Goal: Transaction & Acquisition: Purchase product/service

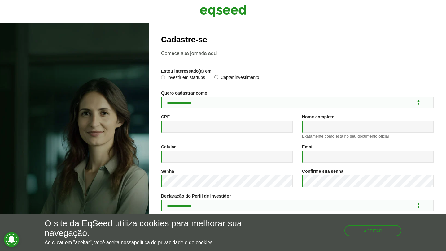
scroll to position [66, 0]
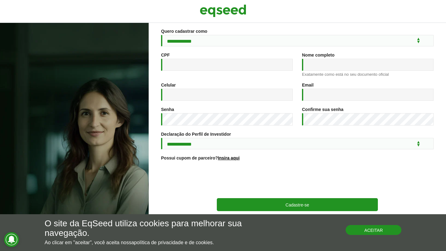
click at [394, 233] on button "Aceitar" at bounding box center [373, 230] width 56 height 10
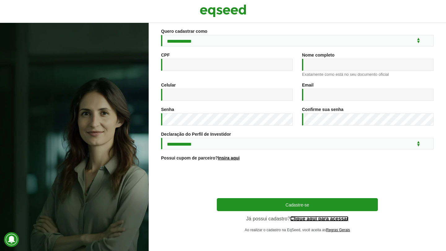
click at [343, 219] on link "Clique aqui para acessar" at bounding box center [319, 219] width 59 height 5
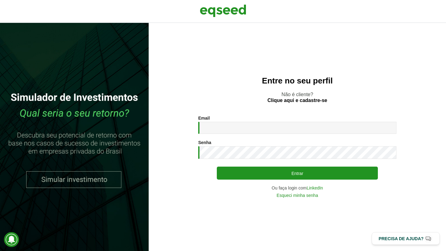
click at [228, 138] on div "Email * Digite seu endereço de e-mail. Senha * Digite a senha que será usada em…" at bounding box center [297, 157] width 198 height 82
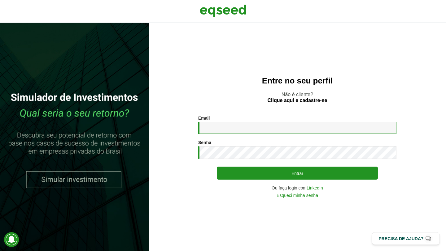
click at [228, 130] on input "Email *" at bounding box center [297, 128] width 198 height 12
type input "**********"
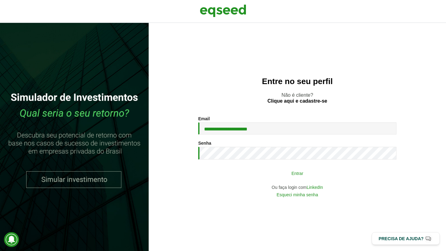
click at [271, 177] on button "Entrar" at bounding box center [297, 173] width 161 height 12
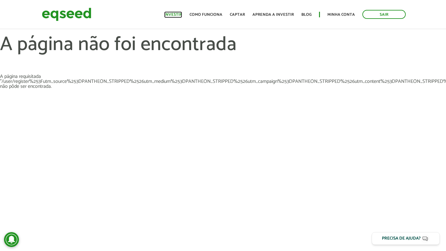
click at [181, 14] on link "Investir" at bounding box center [173, 15] width 18 height 4
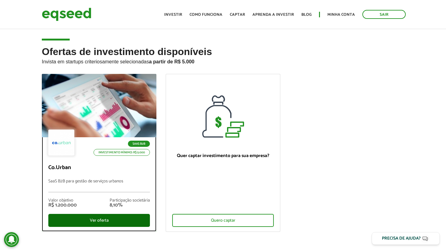
click at [117, 219] on div "Ver oferta" at bounding box center [99, 220] width 102 height 13
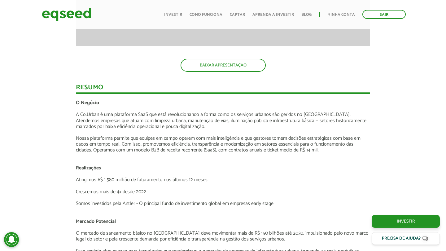
scroll to position [794, 0]
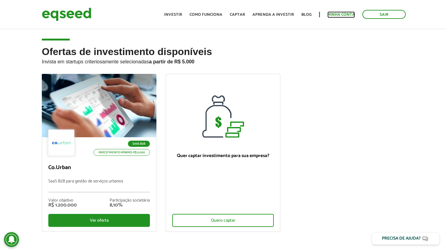
click at [334, 14] on link "Minha conta" at bounding box center [341, 15] width 28 height 4
